Goal: Download file/media

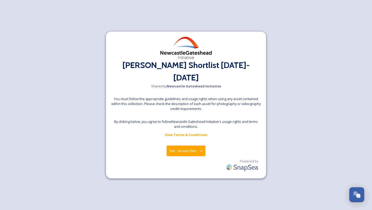
click at [195, 145] on button "Yes - Access Files" at bounding box center [186, 150] width 39 height 11
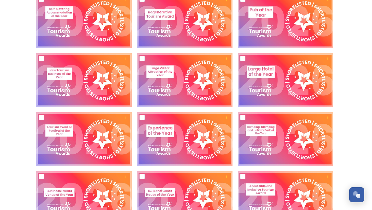
scroll to position [219, 0]
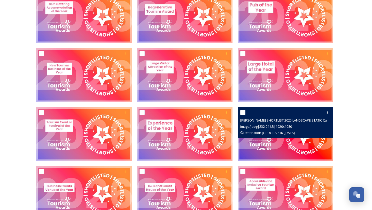
click at [298, 121] on span "[PERSON_NAME] SHORTLIST 2025 LANDSCAPE STATIC Camping Glamping-Destination%20No…" at bounding box center [332, 120] width 185 height 5
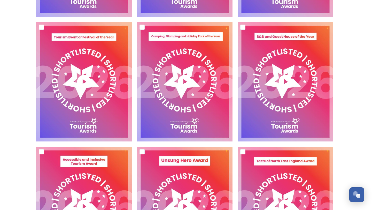
scroll to position [1010, 0]
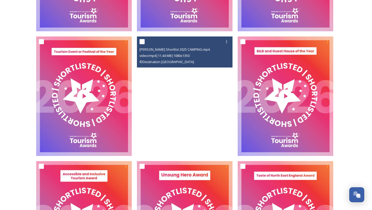
click at [217, 126] on video "NEETA Shortlist 2025 CAMPING.mp4" at bounding box center [185, 96] width 96 height 120
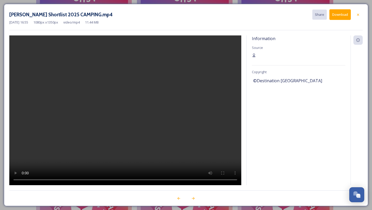
click at [343, 16] on button "Download" at bounding box center [339, 14] width 21 height 11
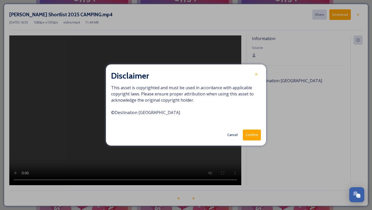
click at [232, 135] on button "Cancel" at bounding box center [233, 135] width 16 height 10
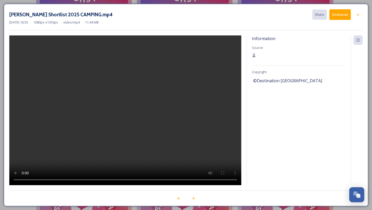
click at [337, 17] on button "Download" at bounding box center [339, 14] width 21 height 11
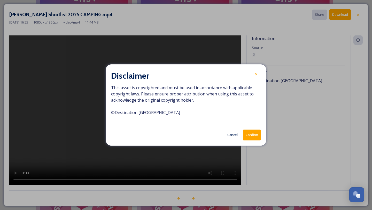
click at [255, 135] on button "Confirm" at bounding box center [252, 134] width 18 height 11
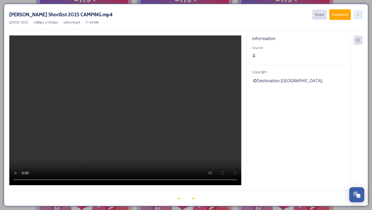
click at [357, 14] on icon at bounding box center [358, 15] width 4 height 4
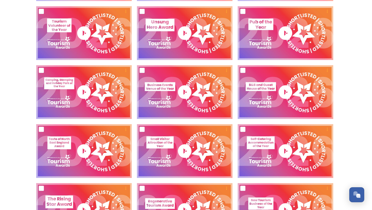
scroll to position [436, 0]
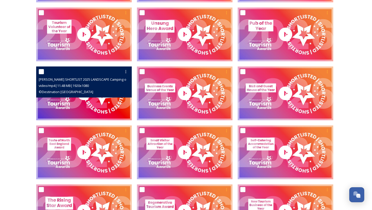
click at [106, 88] on div "video/mp4 | 11.48 MB | 1920 x 1080" at bounding box center [85, 85] width 92 height 6
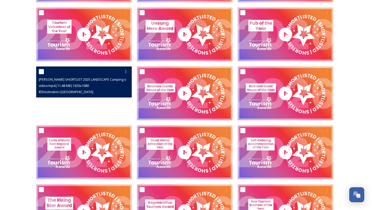
click at [92, 108] on video "NEETA SHORTLIST 2025 LANDSCAPE Camping or Glamping.mp4" at bounding box center [84, 93] width 96 height 54
